Goal: Information Seeking & Learning: Learn about a topic

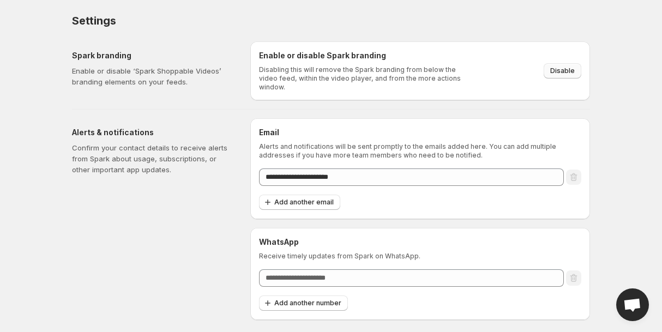
click at [563, 63] on button "Disable" at bounding box center [562, 70] width 38 height 15
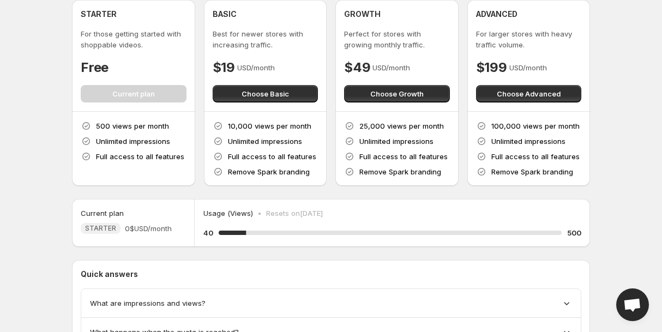
scroll to position [126, 0]
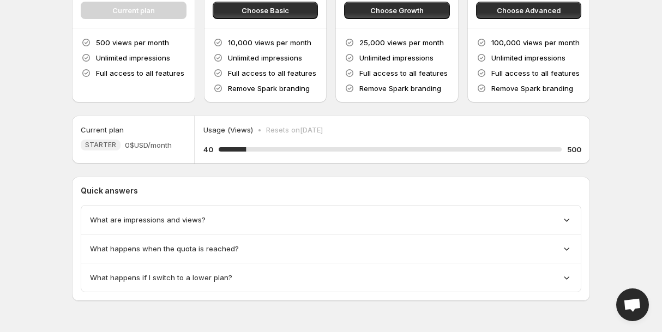
click at [452, 220] on div "What are impressions and views?" at bounding box center [331, 219] width 482 height 11
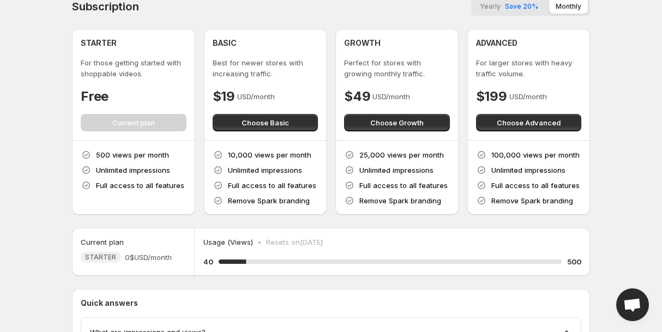
scroll to position [0, 0]
